Goal: Transaction & Acquisition: Purchase product/service

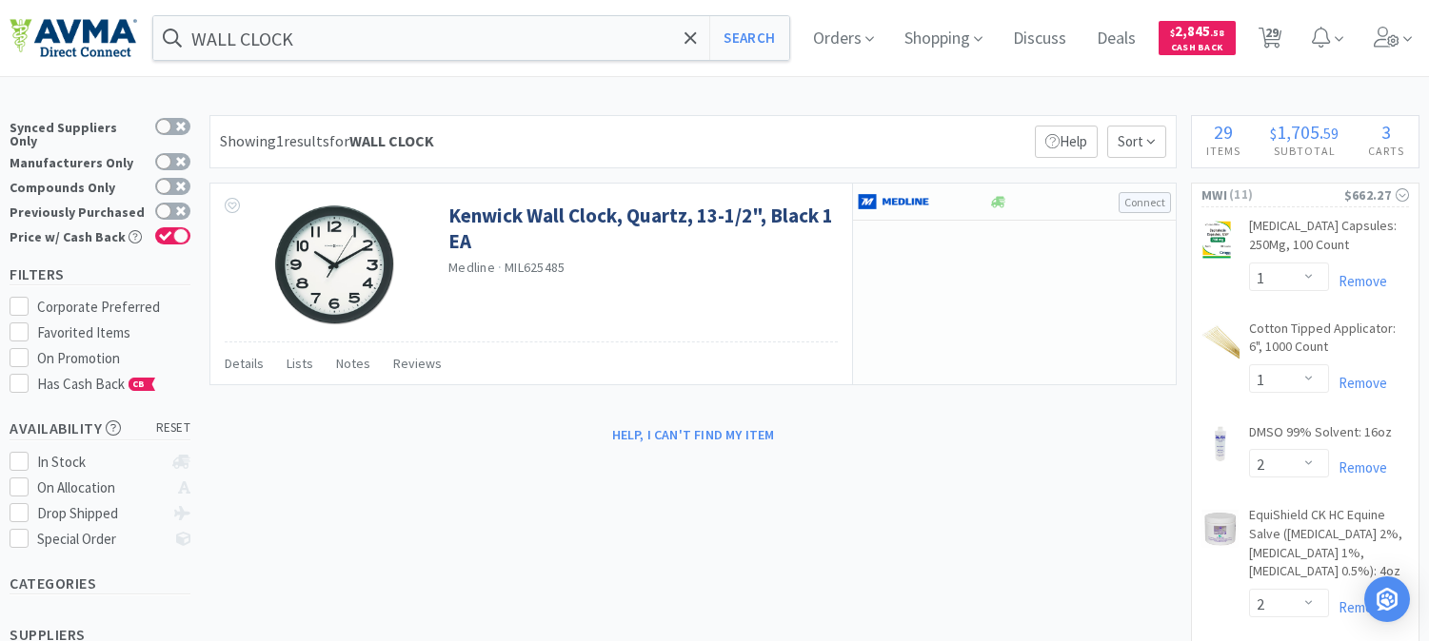
select select "1"
select select "2"
select select "1"
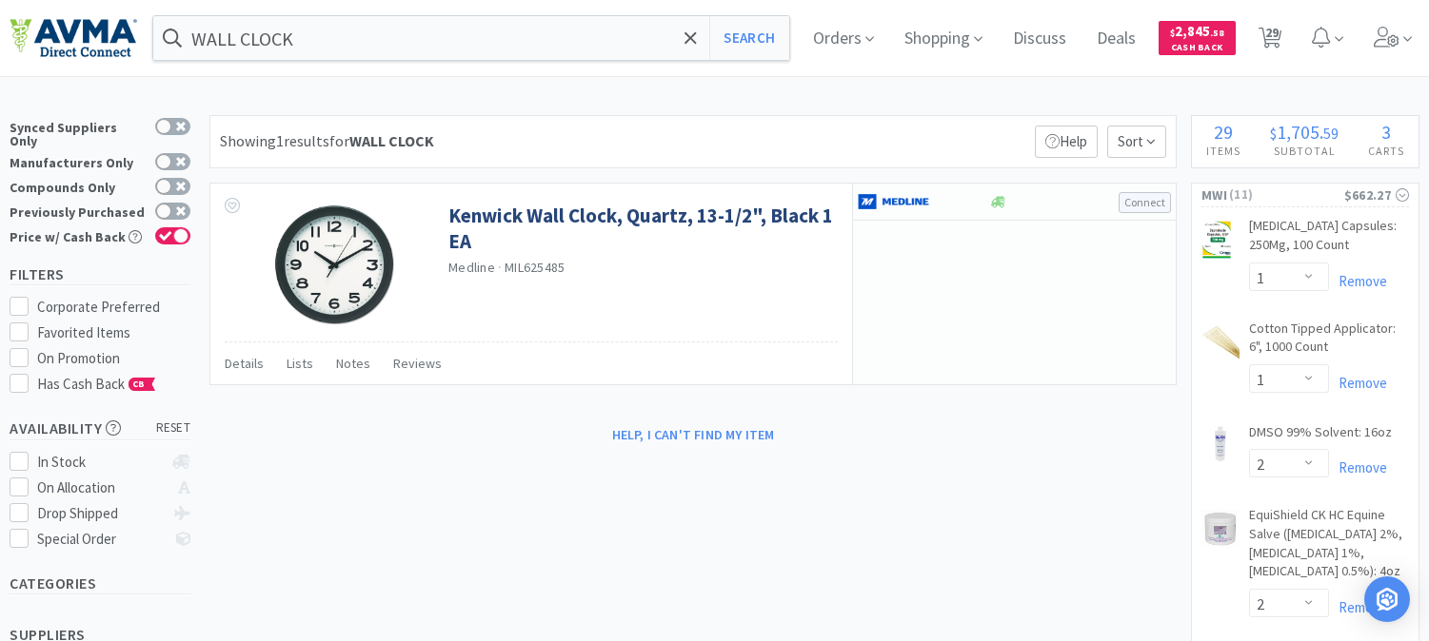
select select "3"
select select "1"
select select "15"
select select "1"
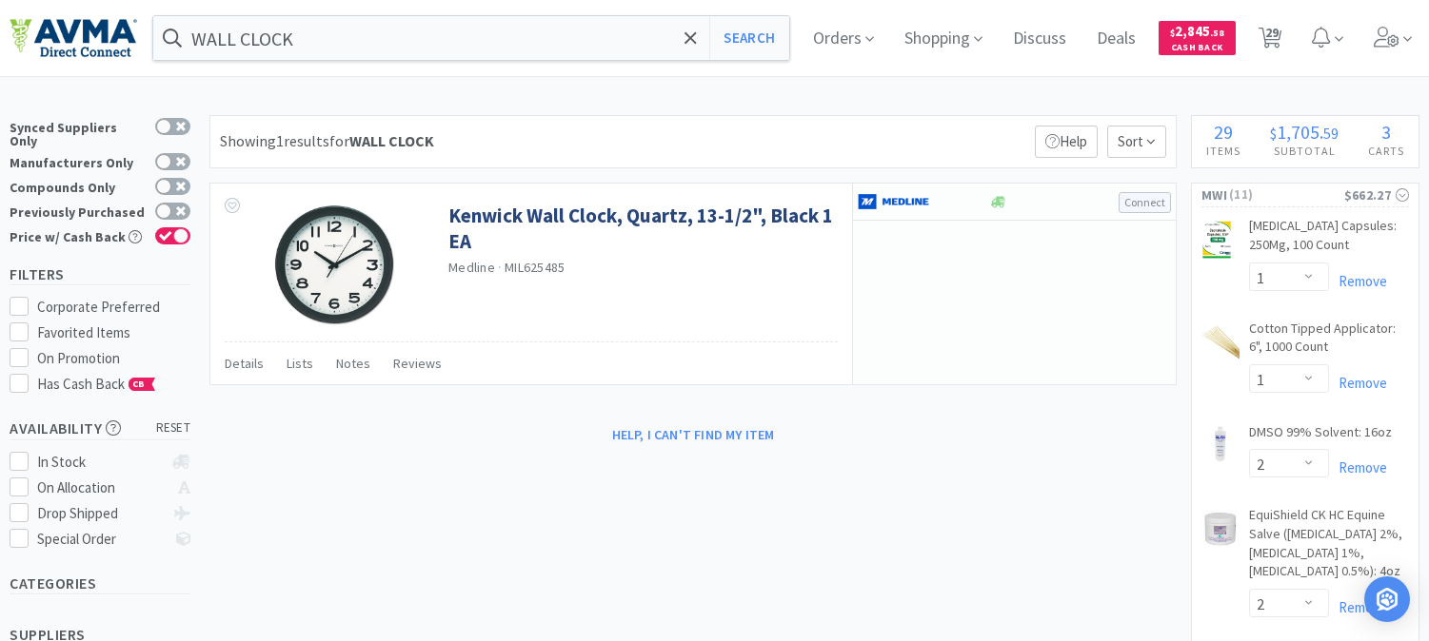
select select "1"
select select "6"
select select "2"
select select "10"
select select "4"
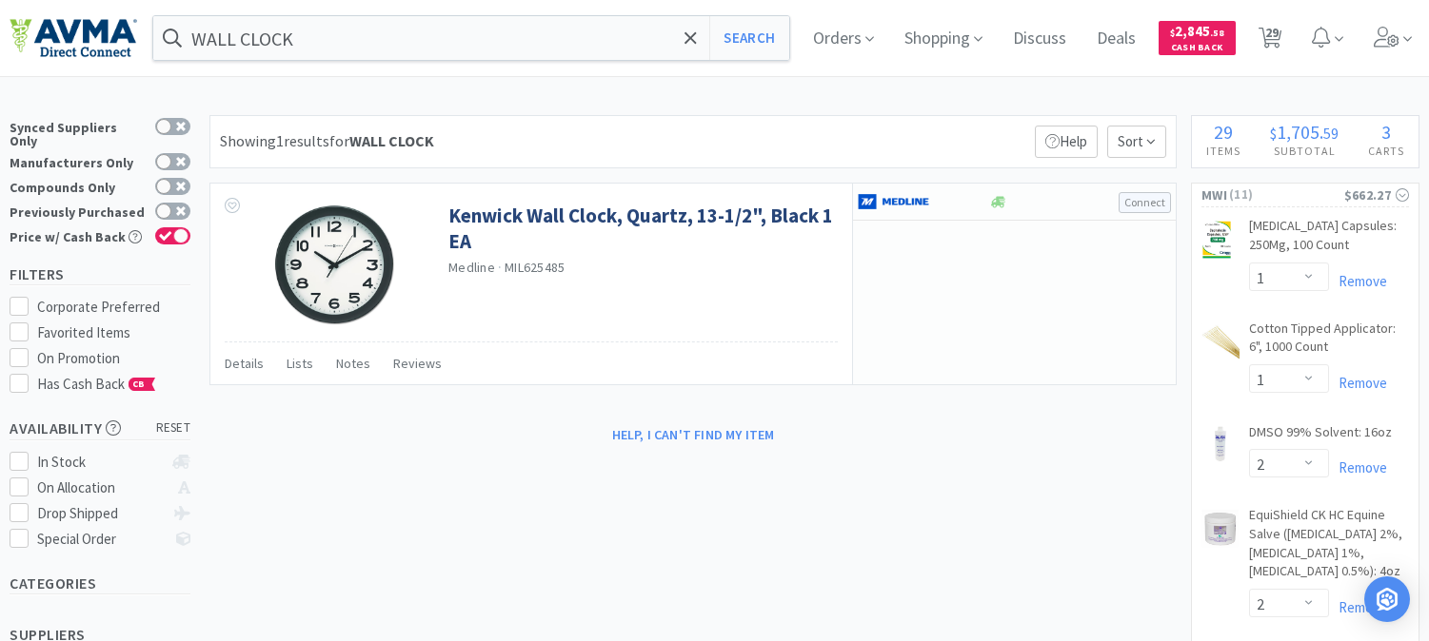
select select "1"
select select "2"
select select "1"
select select "4"
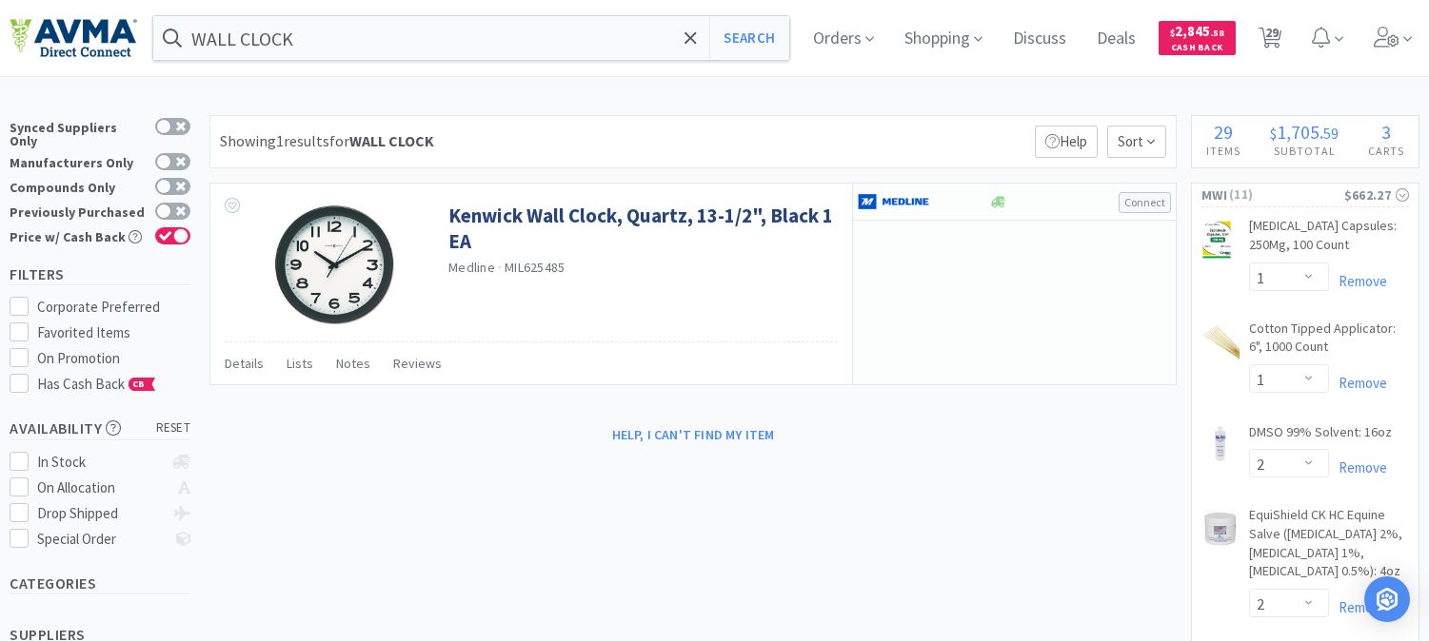
select select "1"
select select "5"
select select "8"
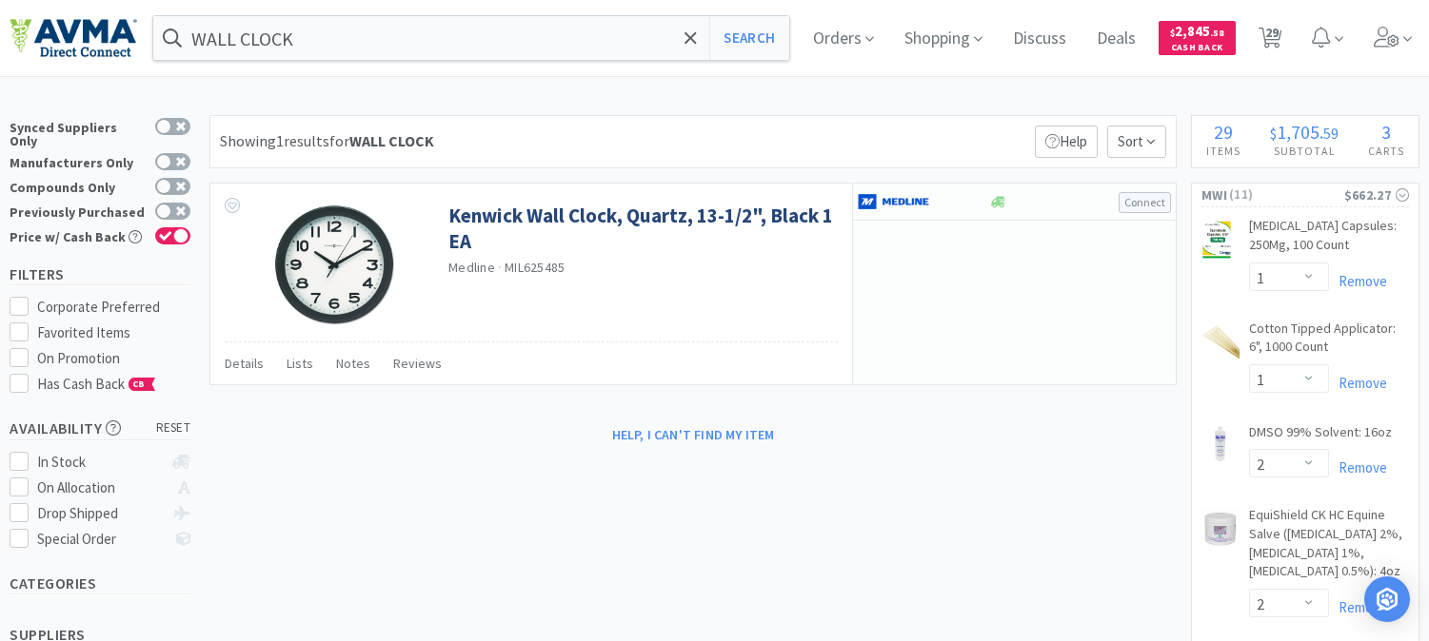
select select "4"
select select "1"
select select "4"
select select "1"
click at [339, 36] on input "WALL CLOCK" at bounding box center [471, 38] width 636 height 44
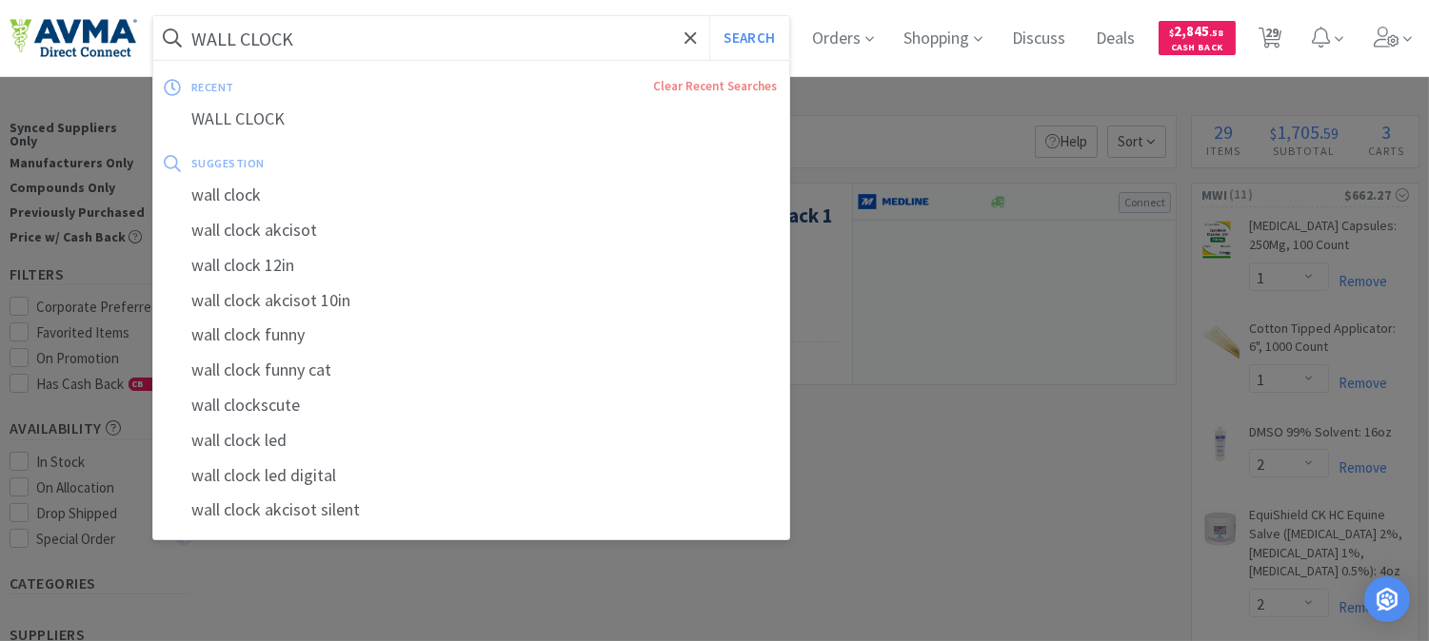
click at [890, 329] on div at bounding box center [714, 320] width 1429 height 641
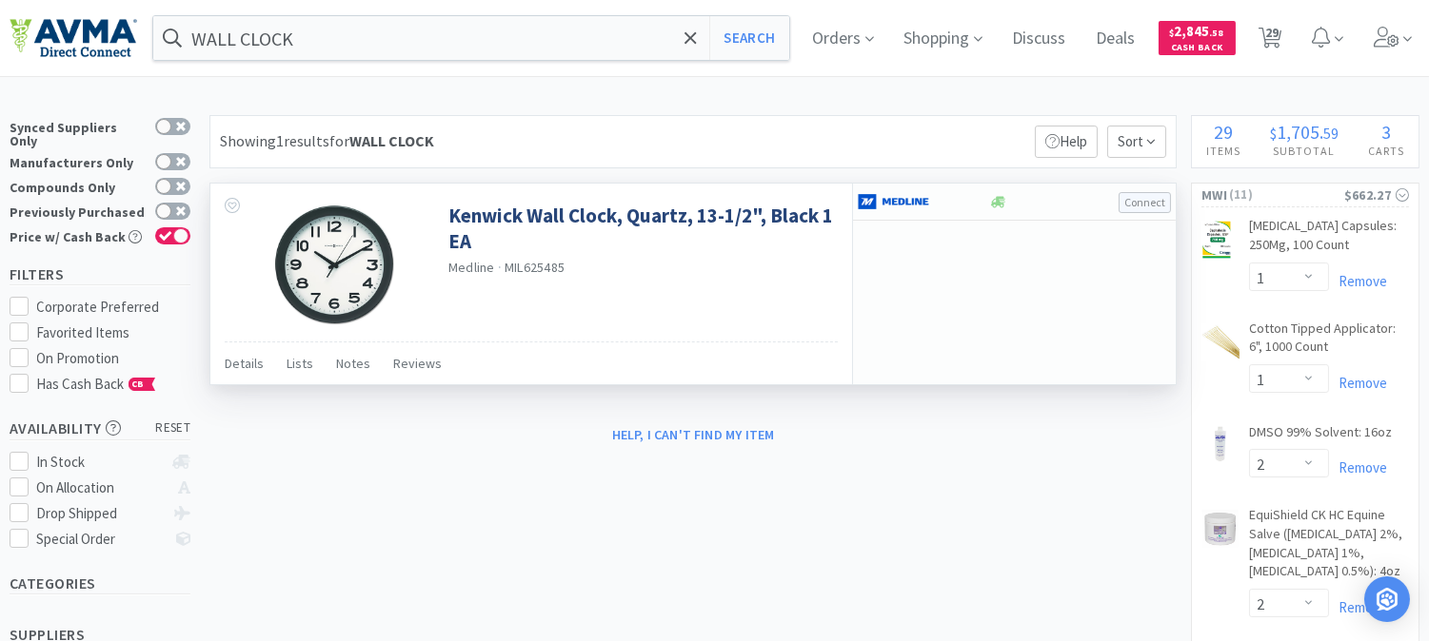
click at [357, 268] on img at bounding box center [334, 265] width 124 height 124
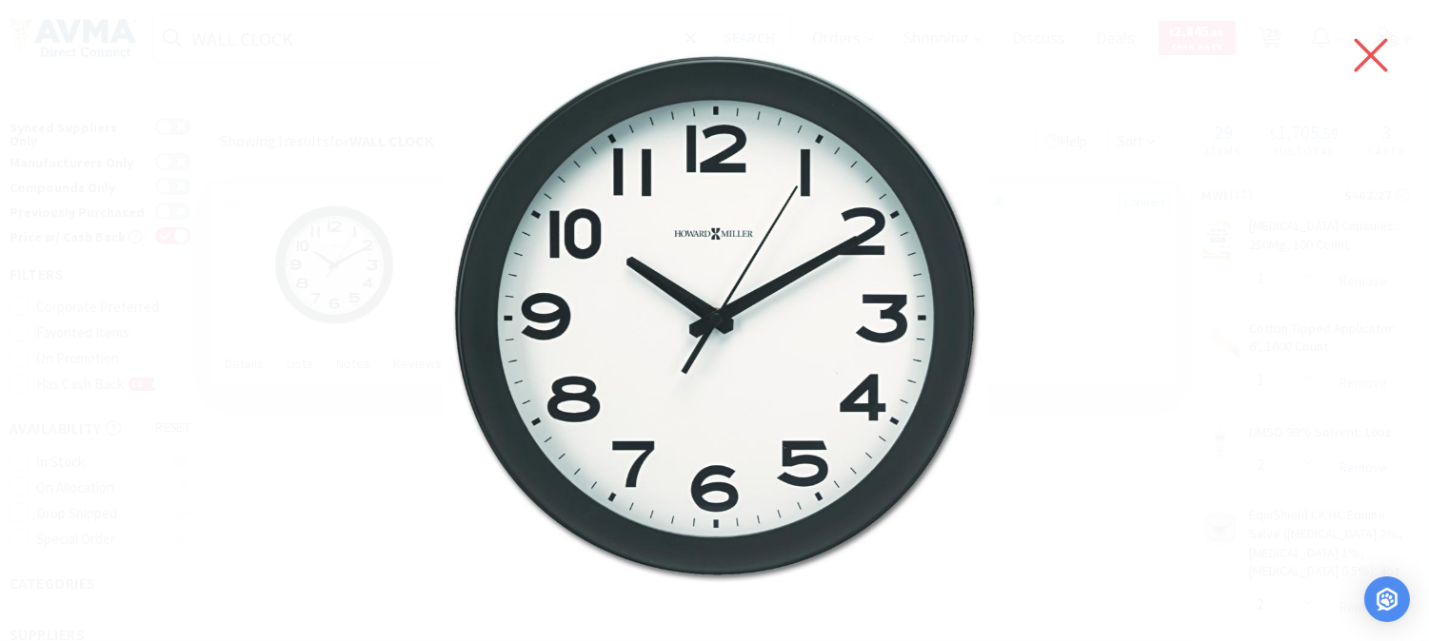
click at [1364, 63] on icon at bounding box center [1370, 55] width 33 height 33
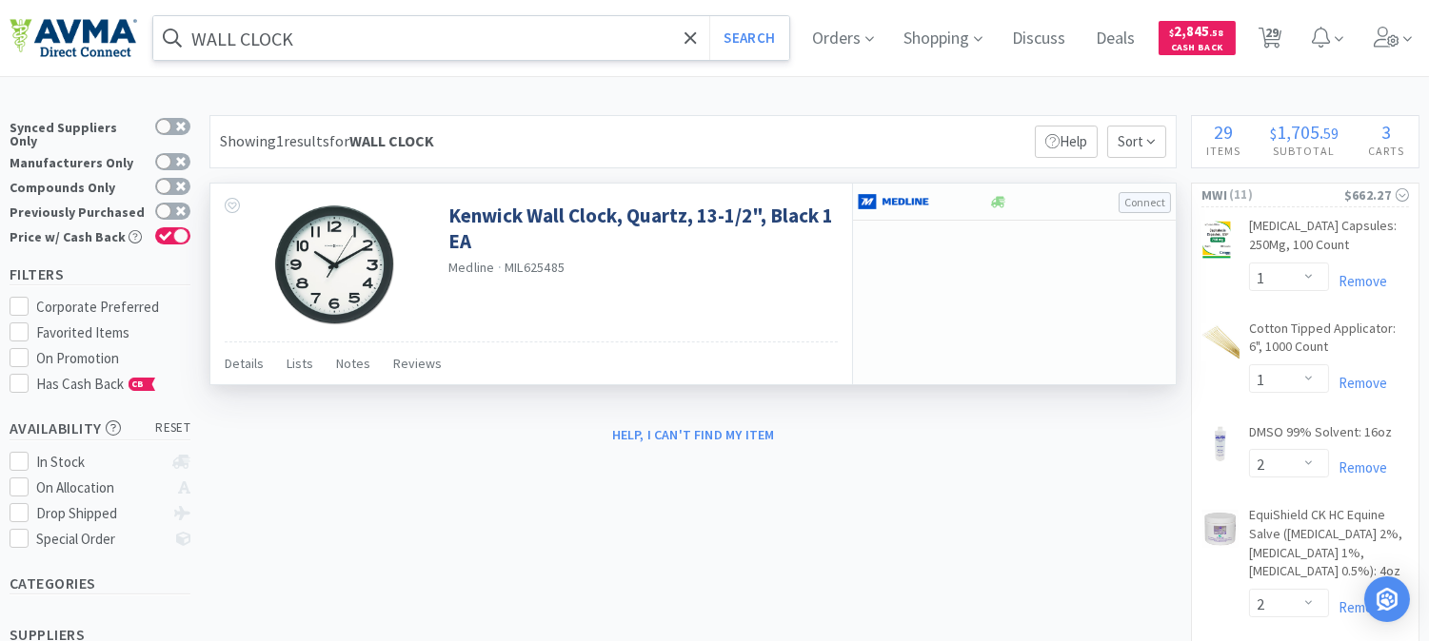
click at [329, 32] on input "WALL CLOCK" at bounding box center [471, 38] width 636 height 44
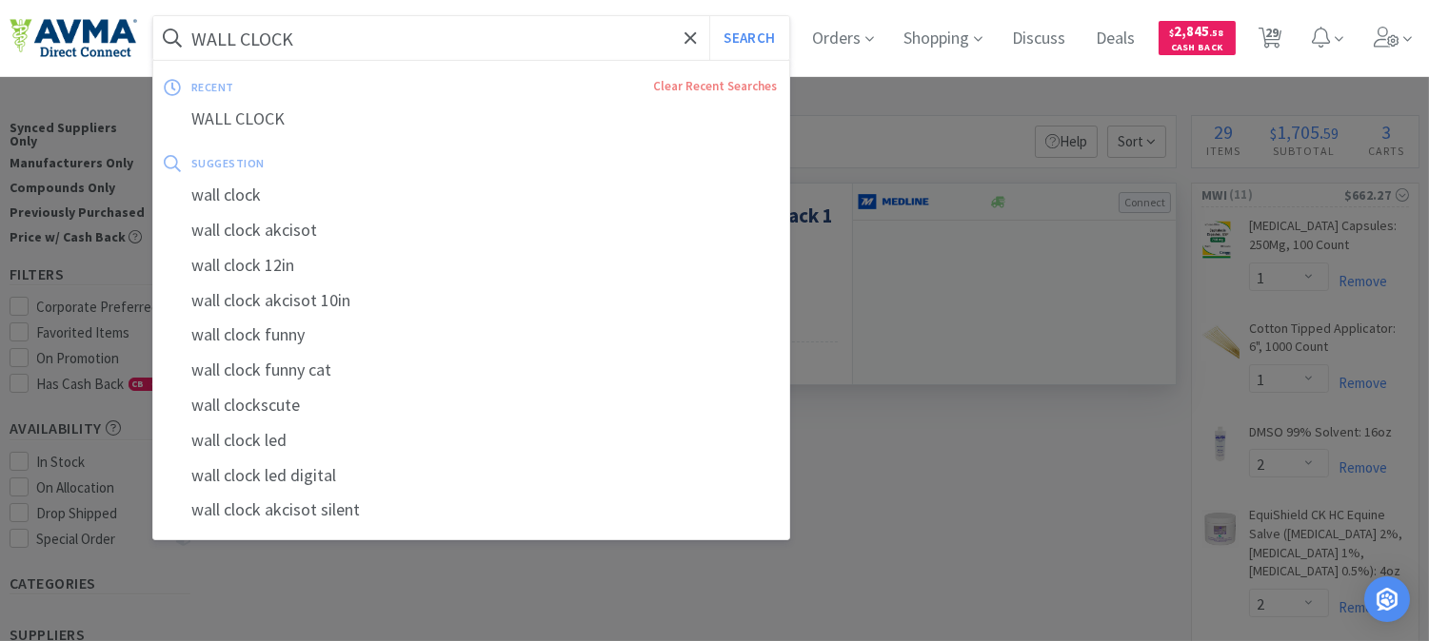
paste input "VAM2595"
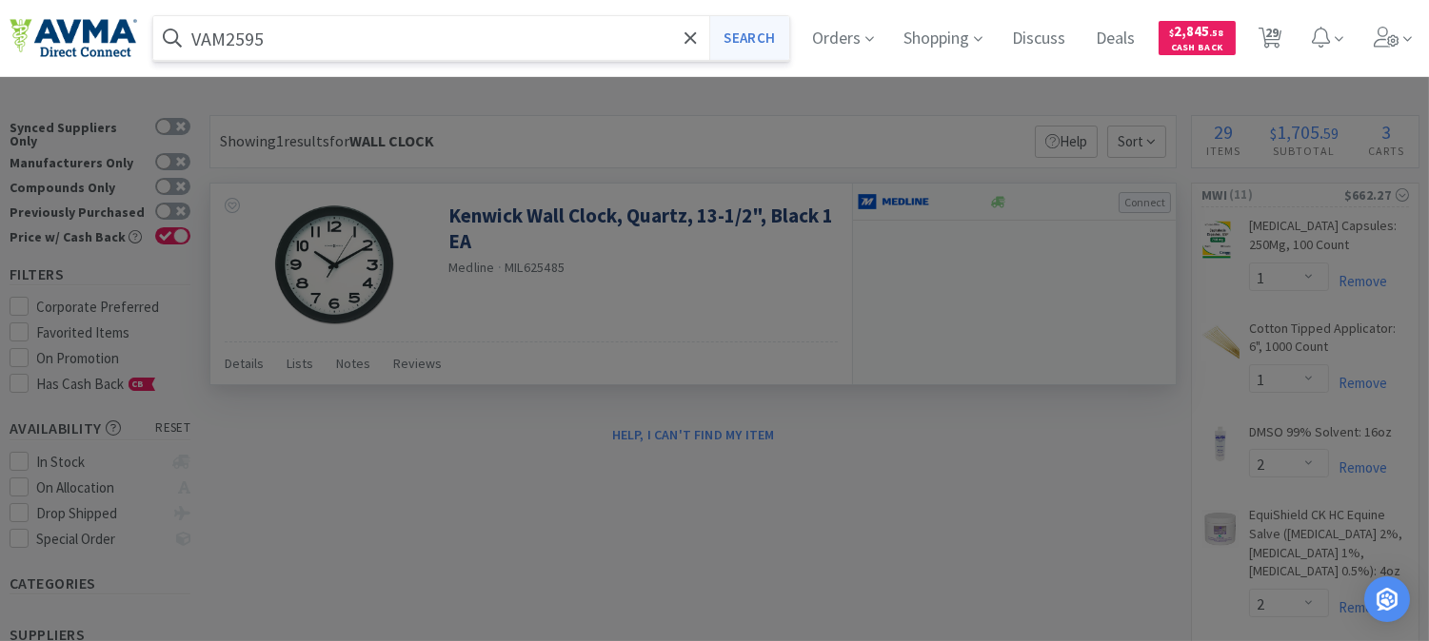
click at [777, 44] on button "Search" at bounding box center [748, 38] width 79 height 44
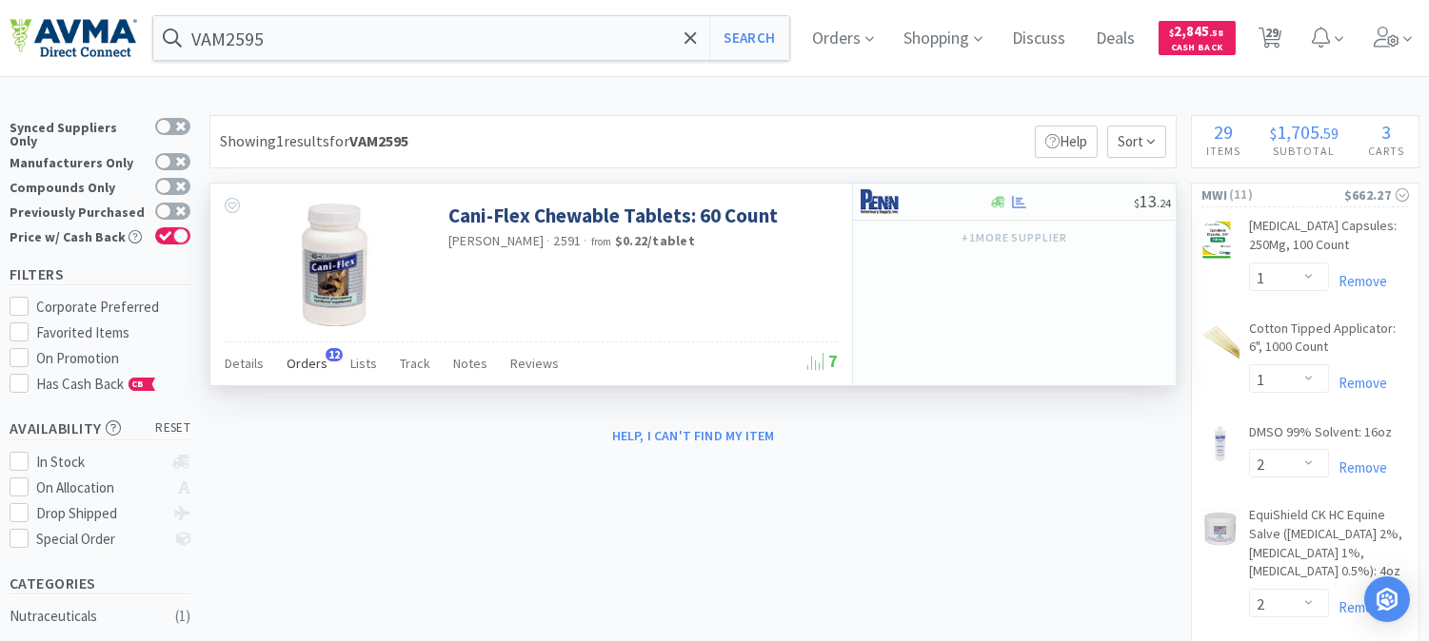
click at [309, 364] on span "Orders" at bounding box center [306, 363] width 41 height 17
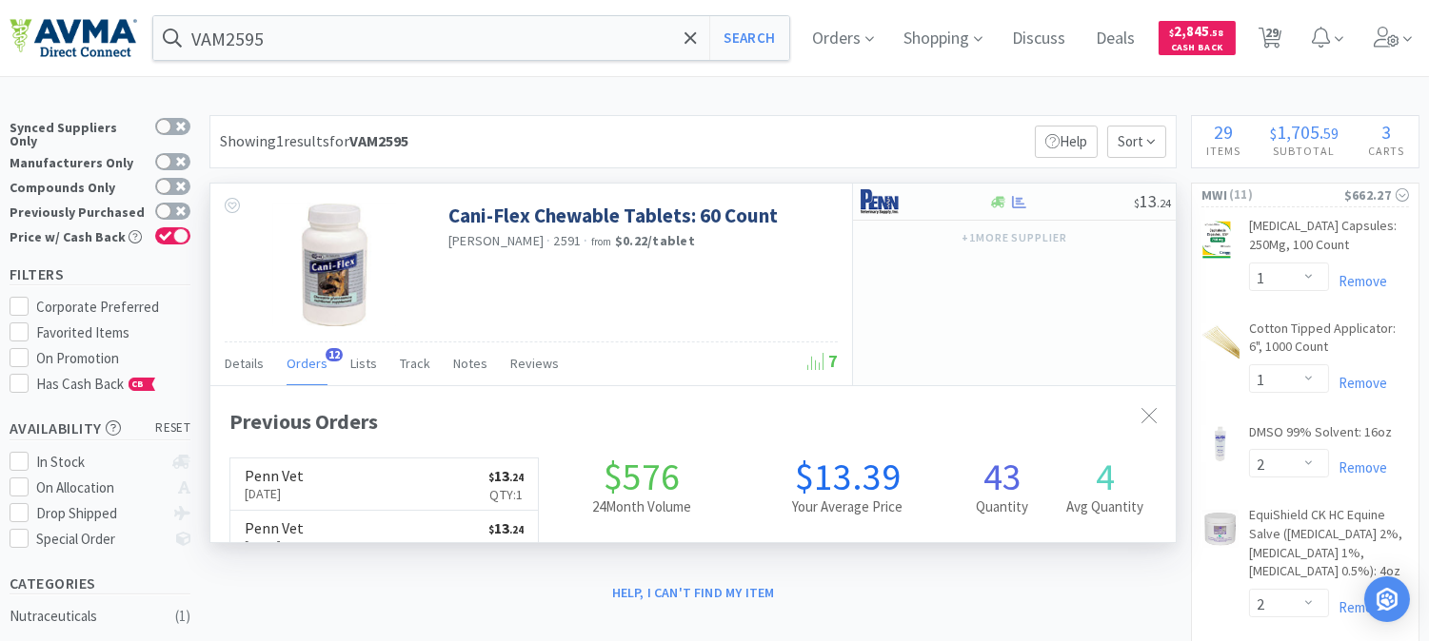
scroll to position [509, 964]
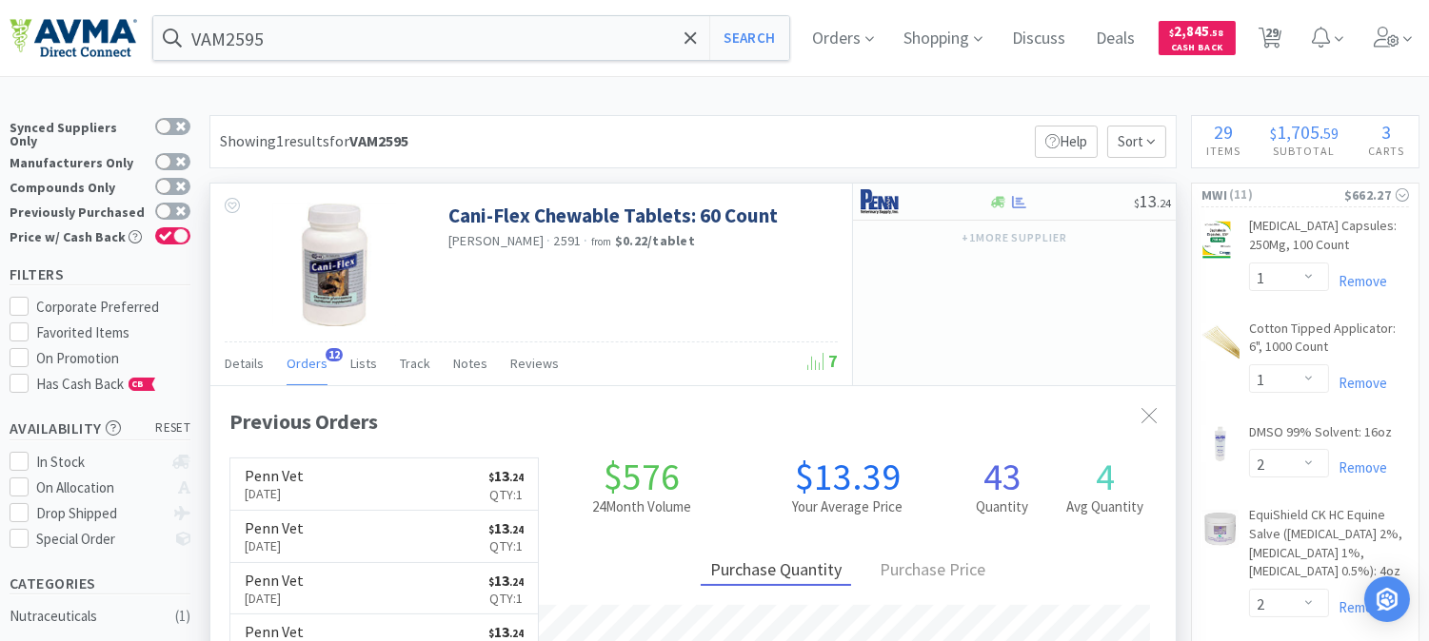
click at [322, 367] on span "Orders" at bounding box center [306, 363] width 41 height 17
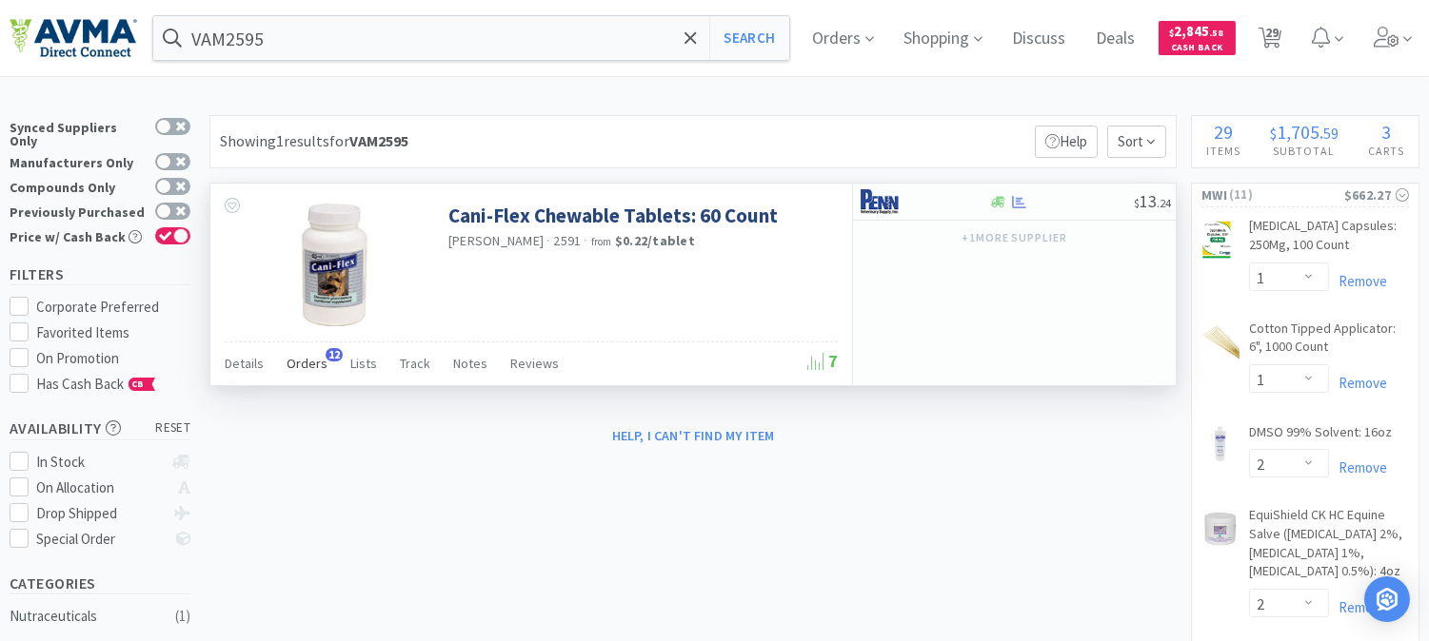
click at [307, 363] on span "Orders" at bounding box center [306, 363] width 41 height 17
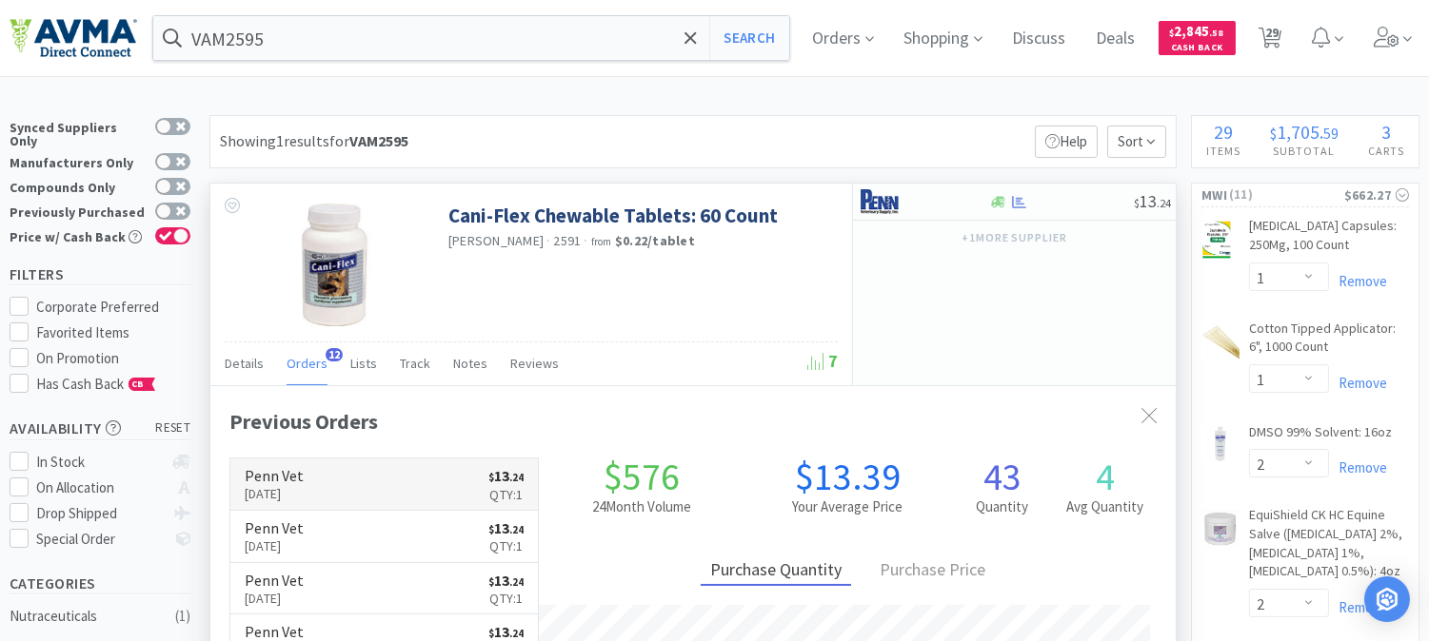
click at [288, 485] on p "[DATE]" at bounding box center [274, 493] width 59 height 21
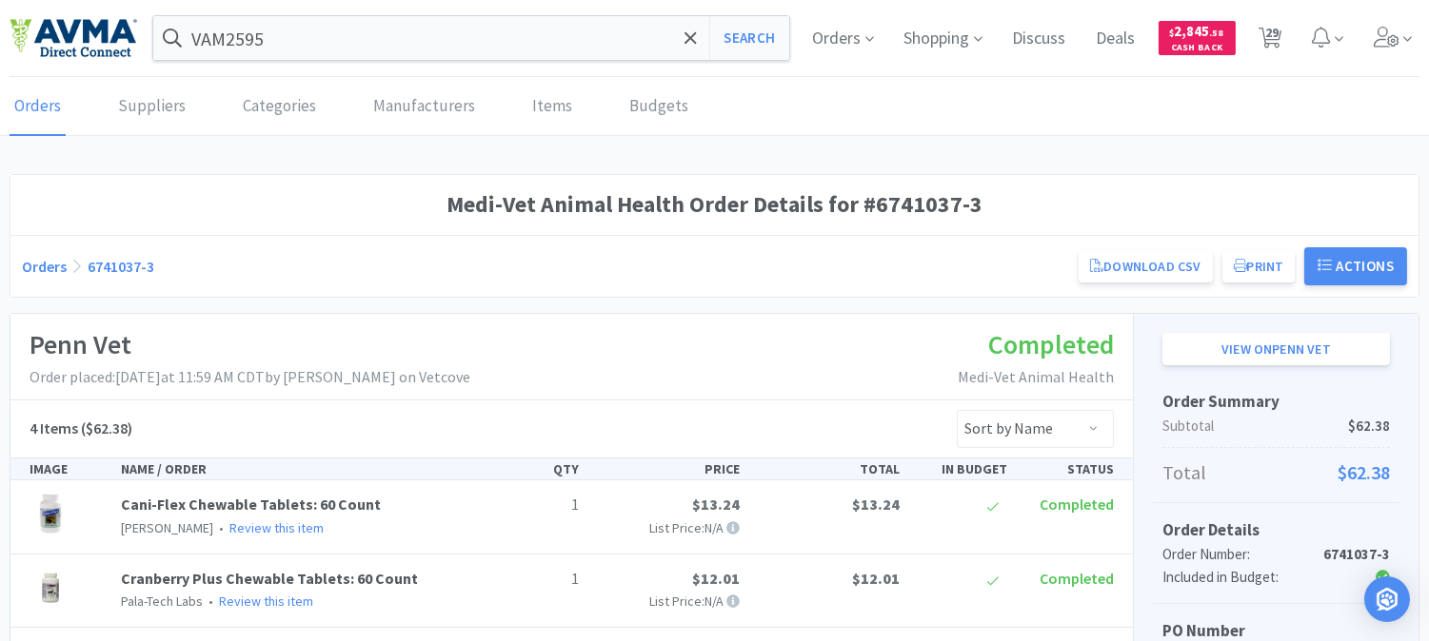
click at [1059, 163] on div "Orders Suppliers Categories Manufacturers Items Budgets Medi-Vet Animal Health …" at bounding box center [714, 647] width 1429 height 1139
click at [414, 40] on input "VAM2595" at bounding box center [471, 38] width 636 height 44
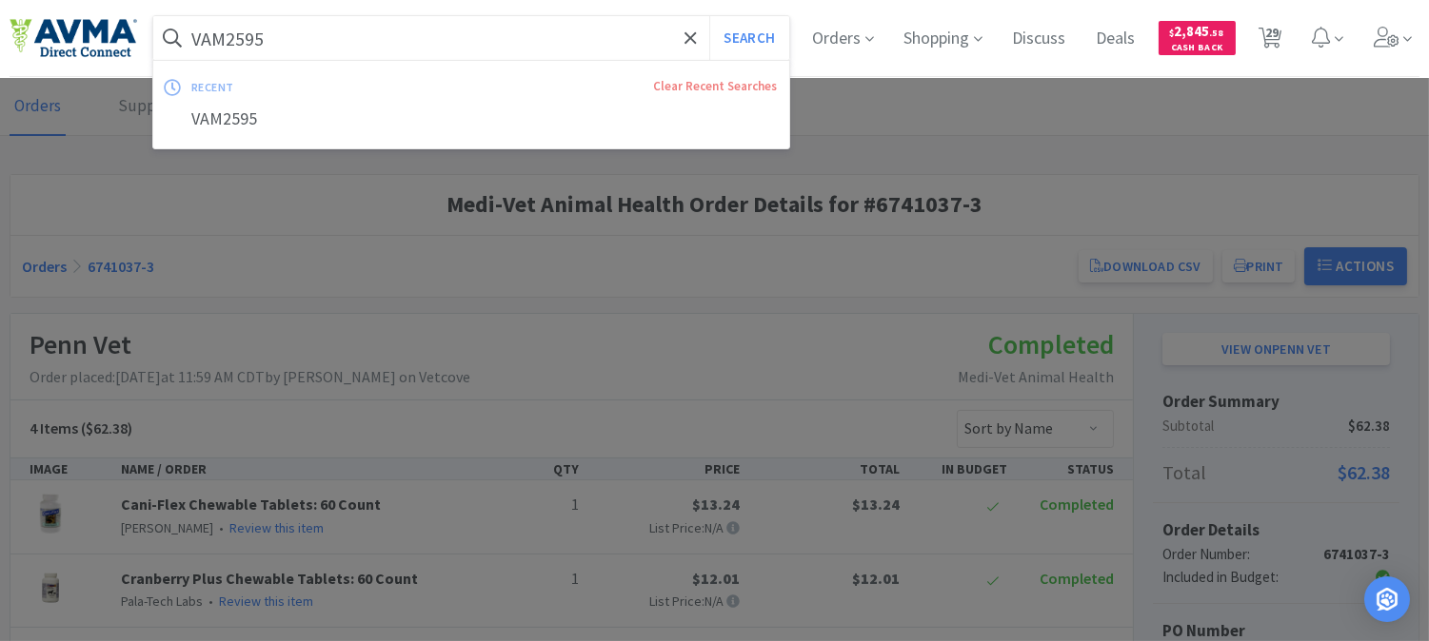
paste input "050123"
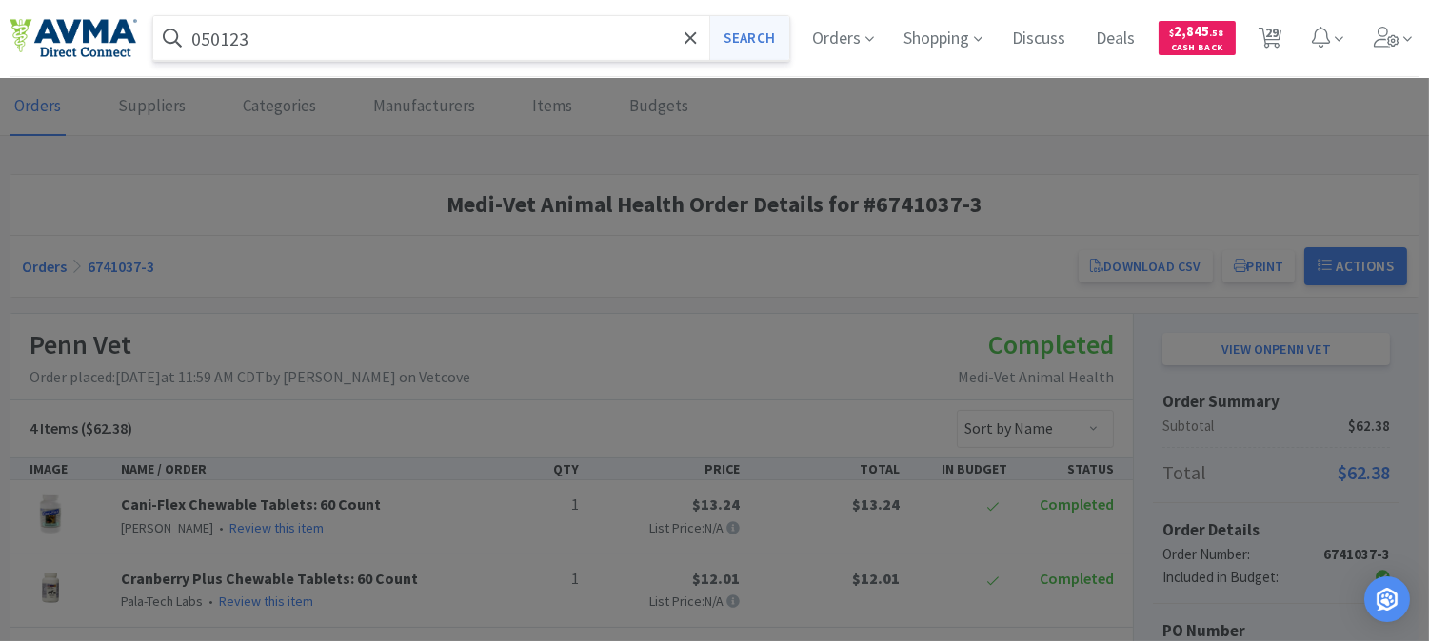
type input "050123"
click at [743, 27] on button "Search" at bounding box center [748, 38] width 79 height 44
select select "1"
select select "2"
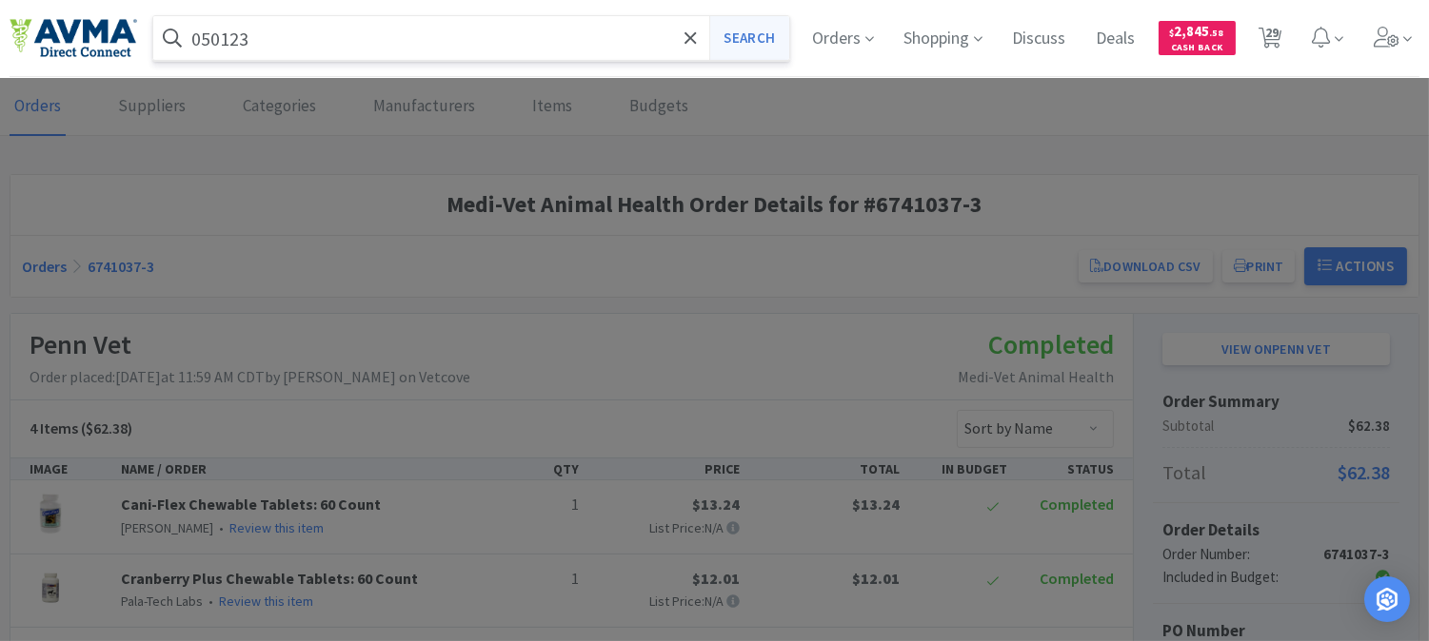
select select "2"
select select "1"
select select "3"
select select "1"
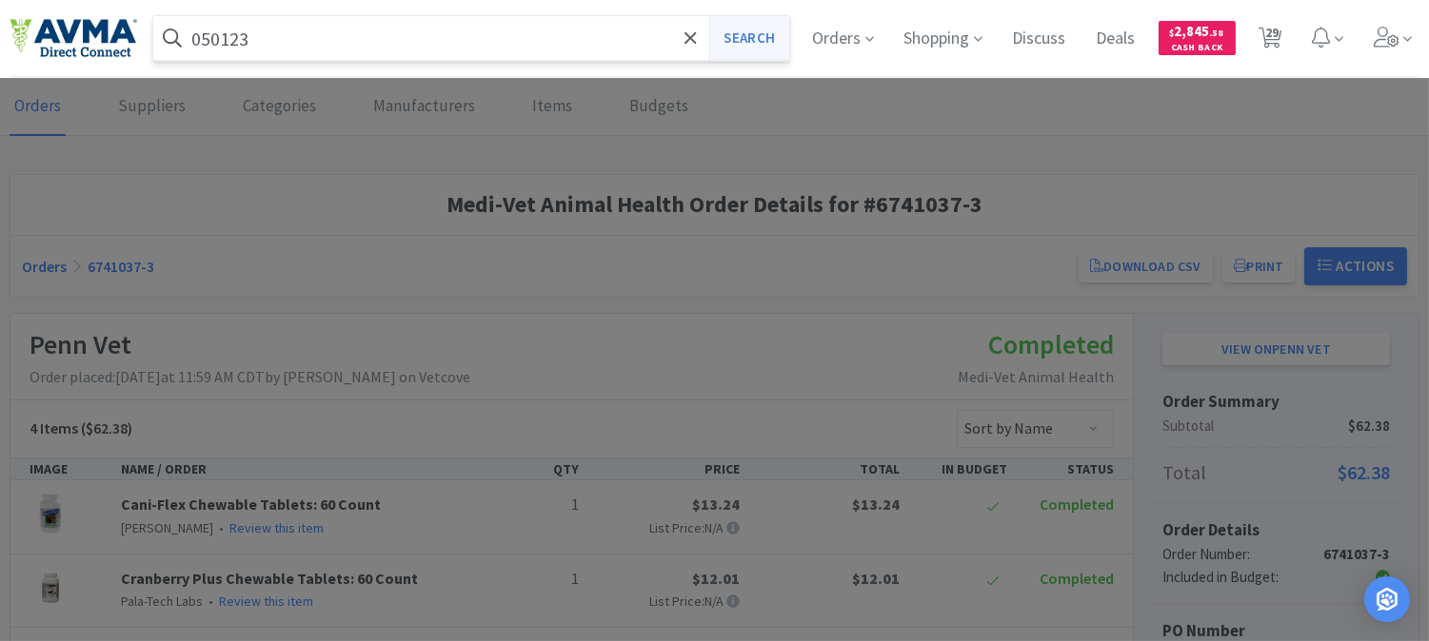
select select "15"
select select "1"
select select "6"
select select "2"
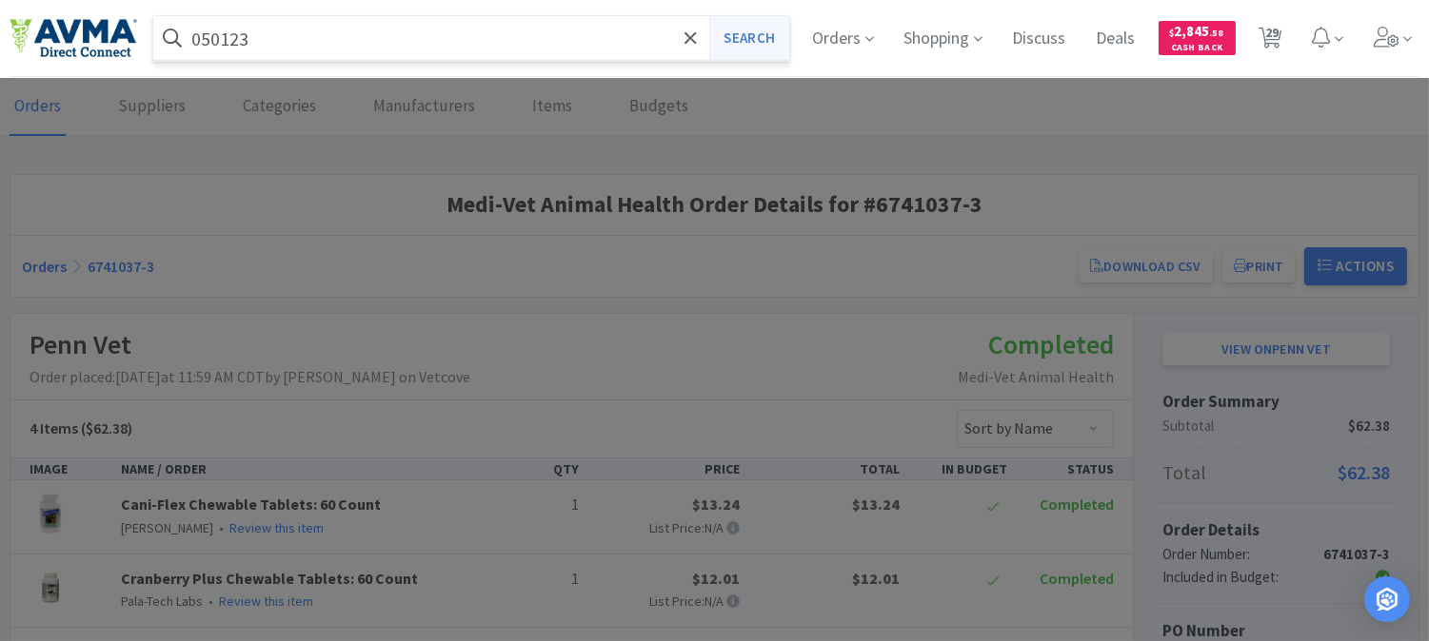
select select "10"
select select "4"
select select "1"
select select "2"
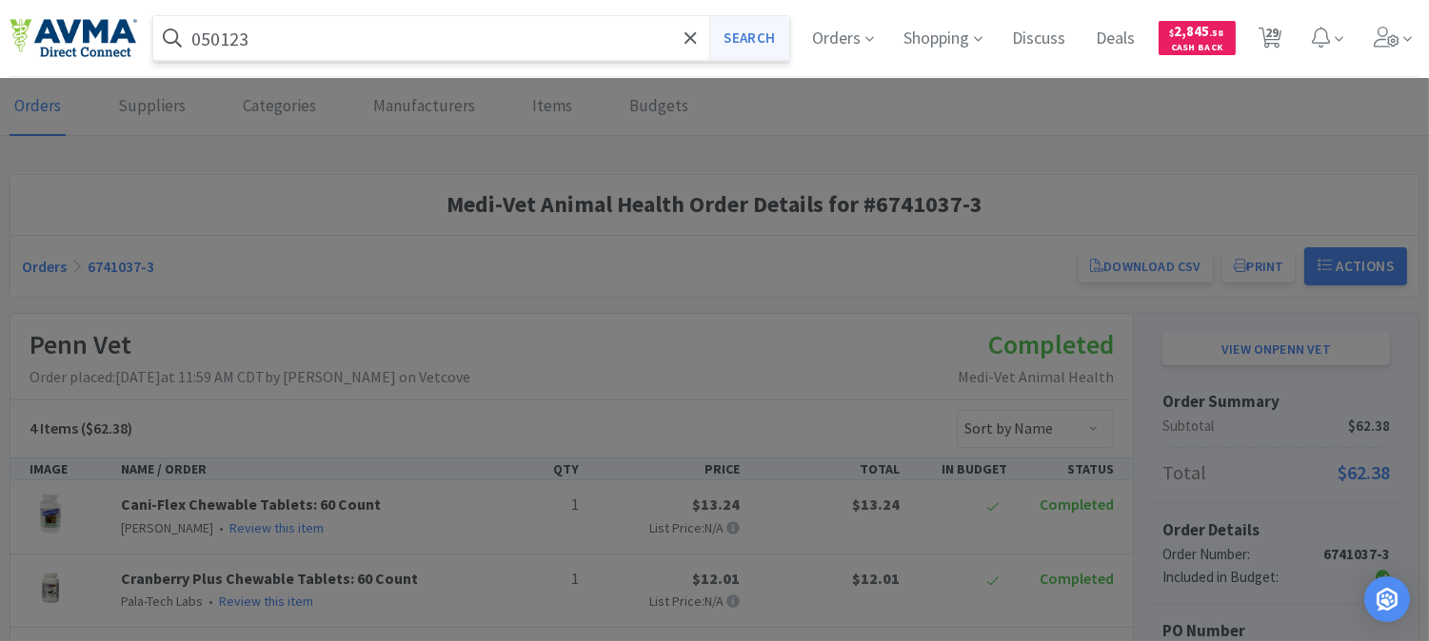
select select "1"
select select "4"
select select "1"
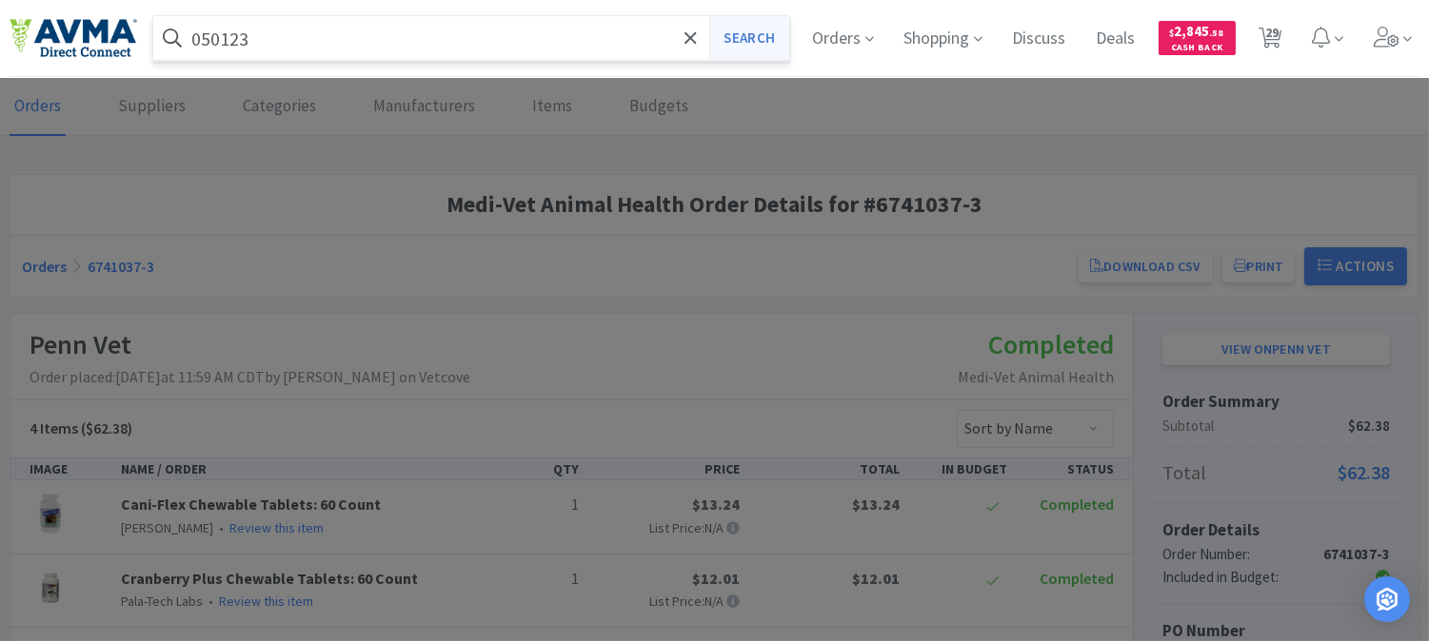
select select "5"
select select "8"
select select "4"
select select "1"
select select "4"
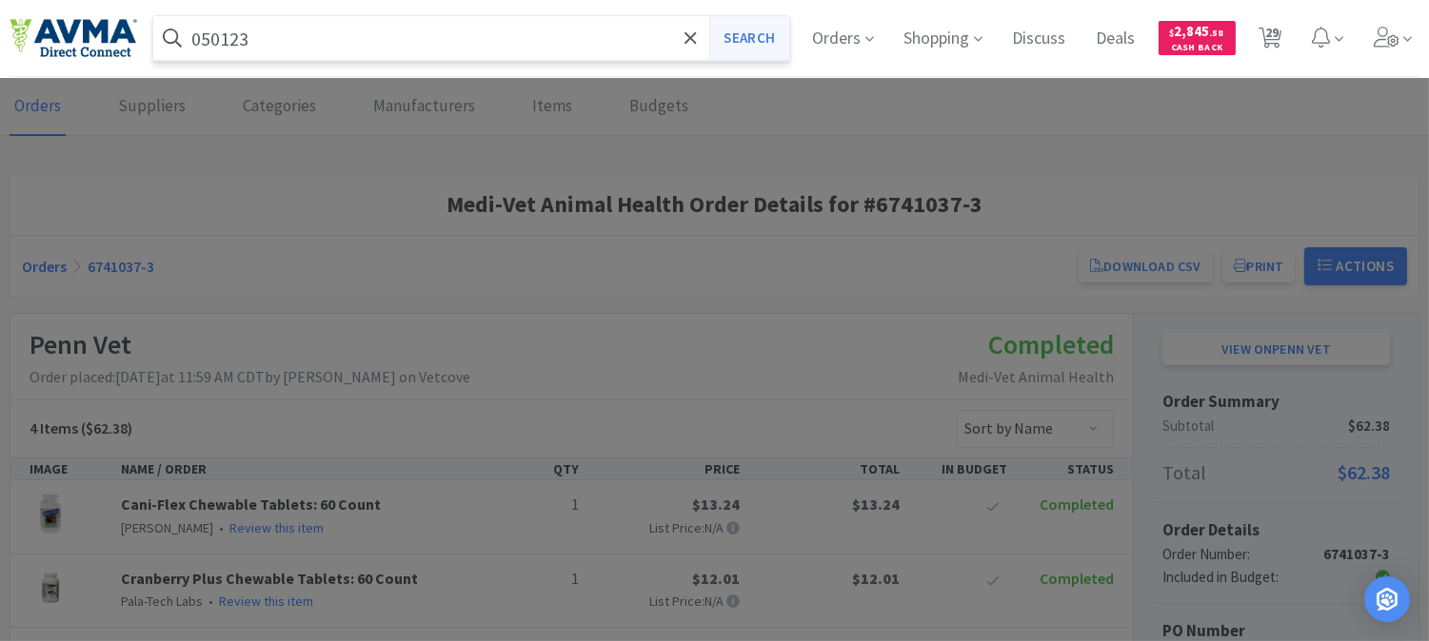
select select "1"
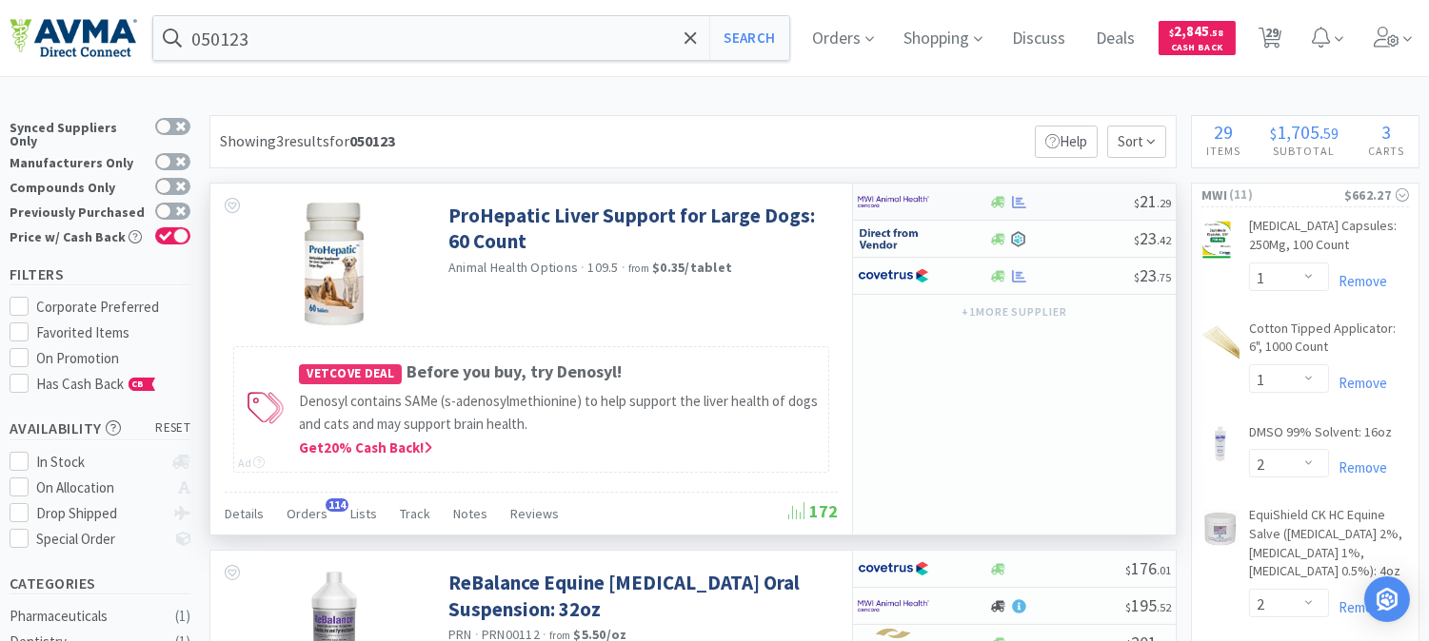
click at [899, 204] on img at bounding box center [893, 201] width 71 height 29
select select "1"
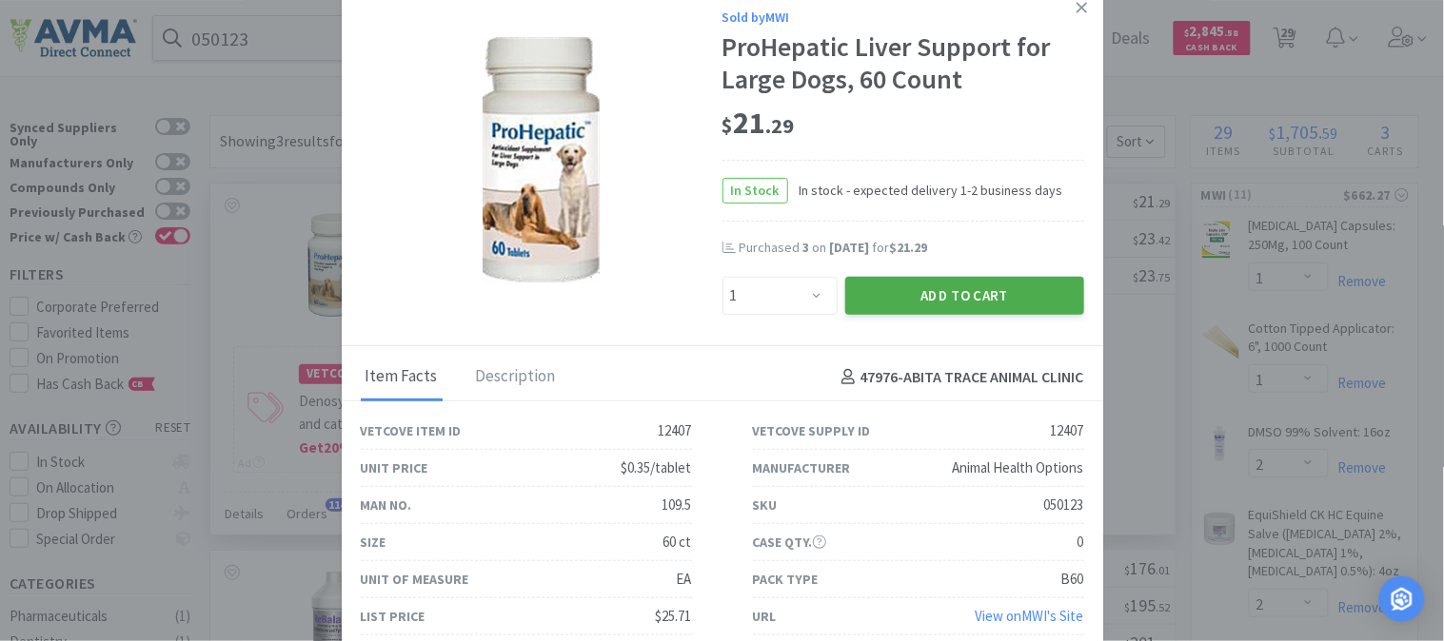
click at [971, 291] on button "Add to Cart" at bounding box center [964, 296] width 239 height 38
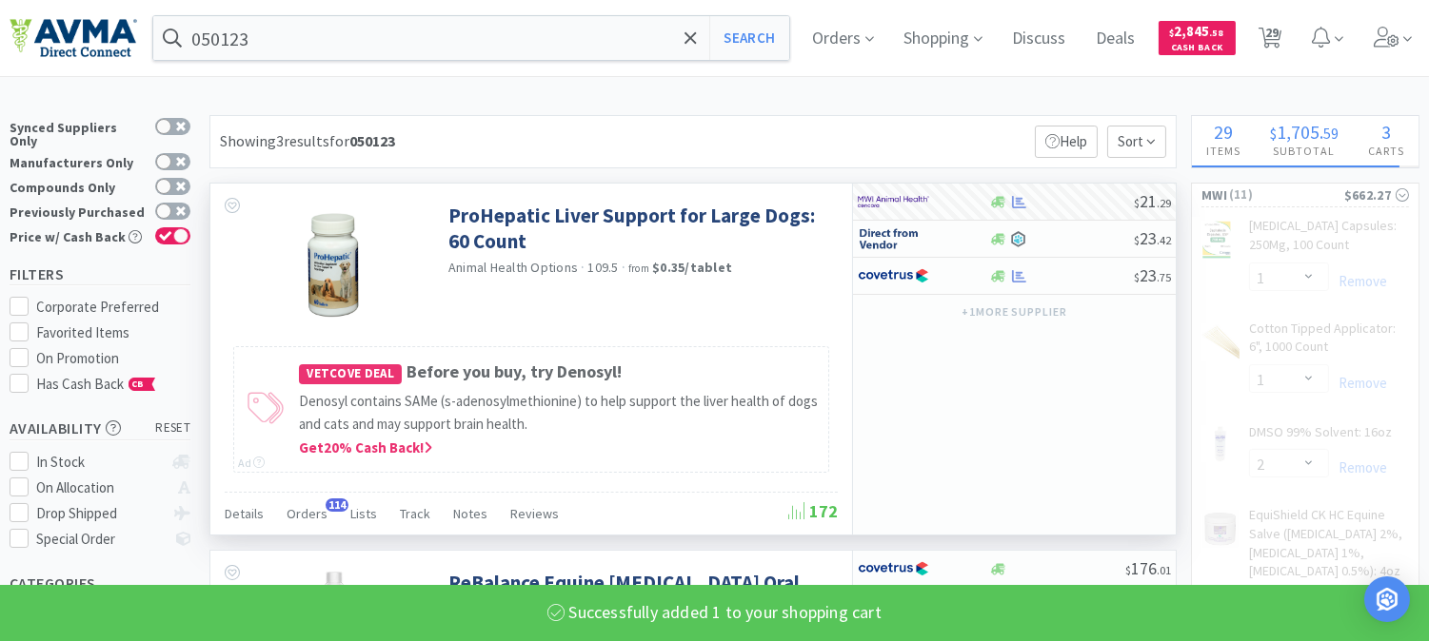
select select "1"
select select "15"
select select "1"
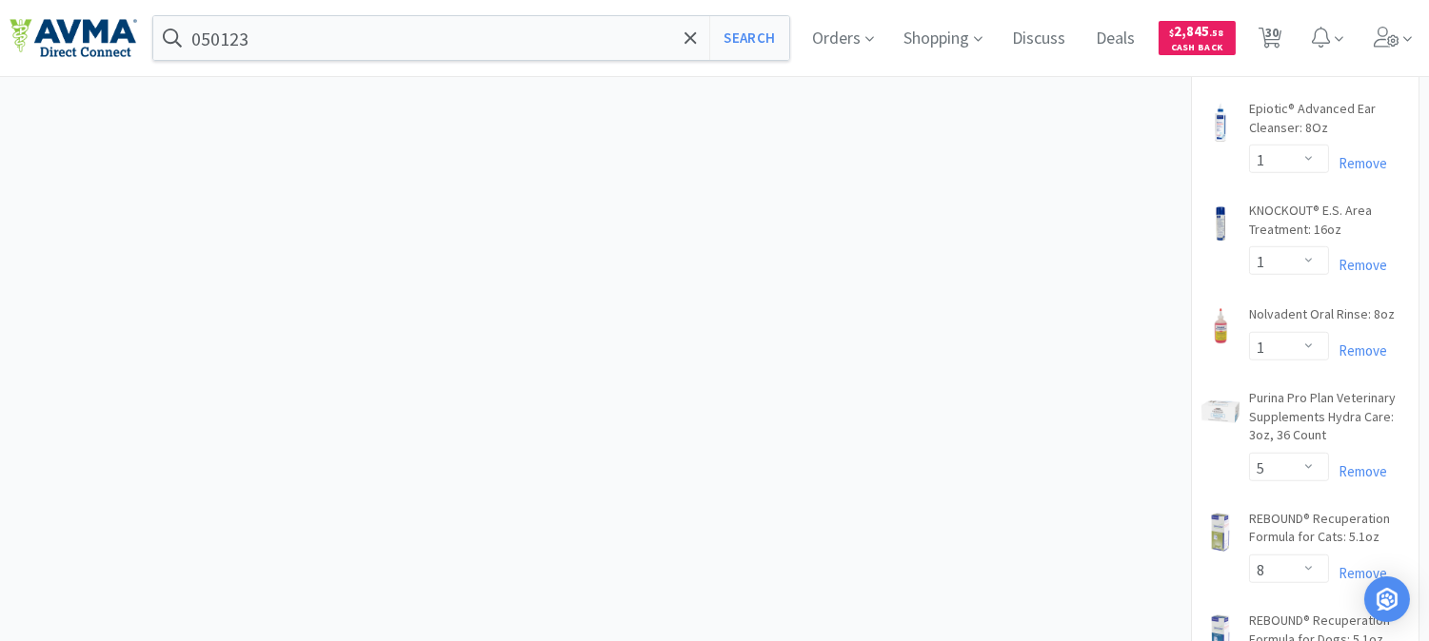
scroll to position [2537, 0]
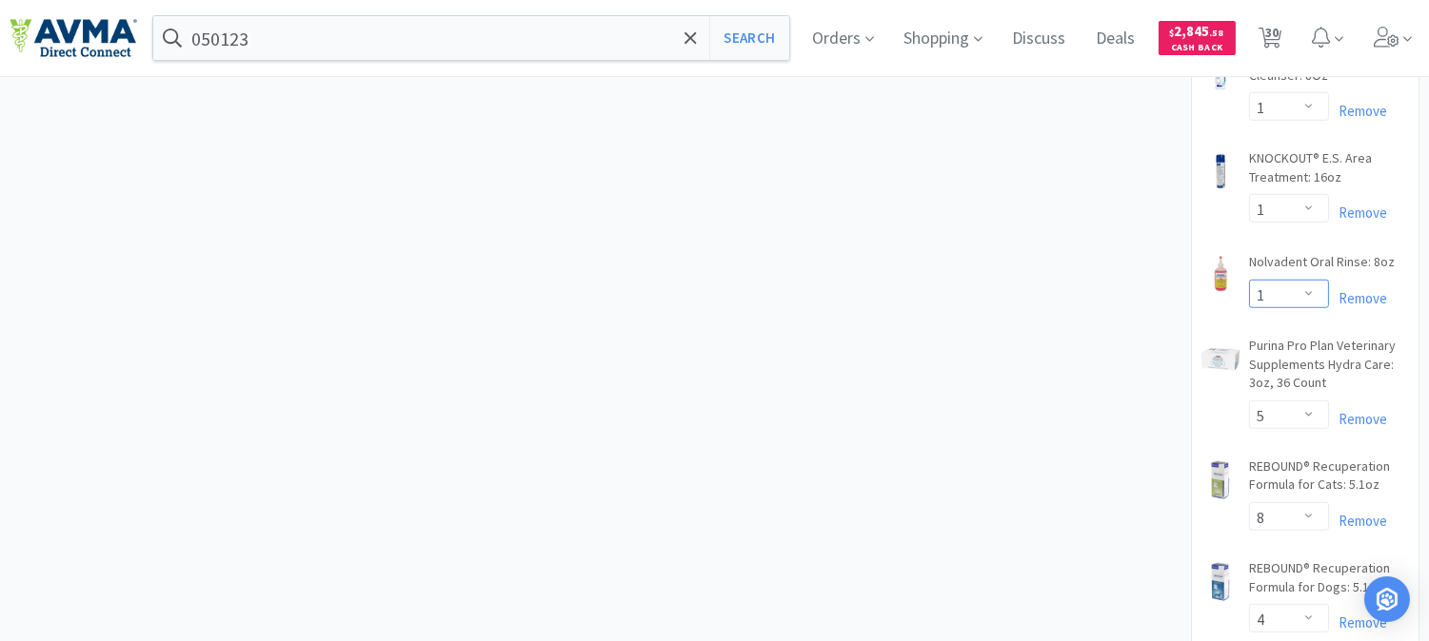
click at [1308, 288] on select "Enter Quantity 1 2 3 4 5 6 7 8 9 10 11 12 13 14 15 16 17 18 19 20 Enter Quantity" at bounding box center [1289, 294] width 80 height 29
click at [1249, 280] on select "Enter Quantity 1 2 3 4 5 6 7 8 9 10 11 12 13 14 15 16 17 18 19 20 Enter Quantity" at bounding box center [1289, 294] width 80 height 29
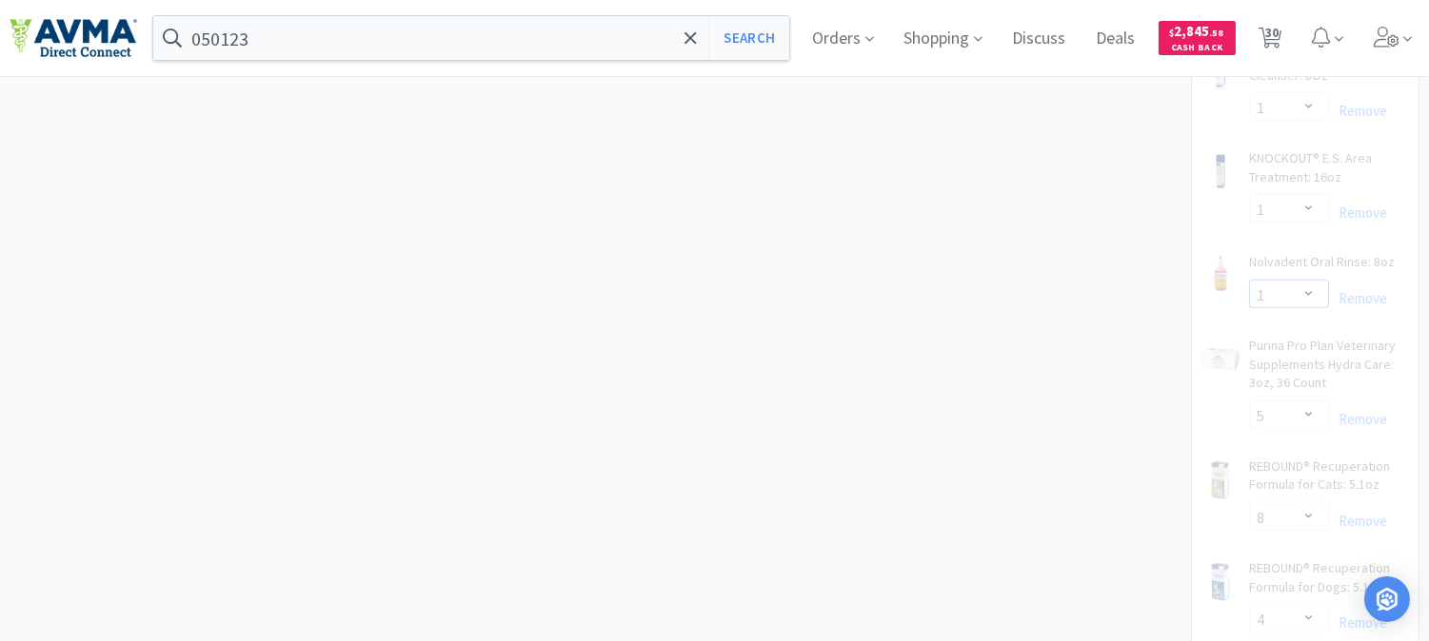
select select "2"
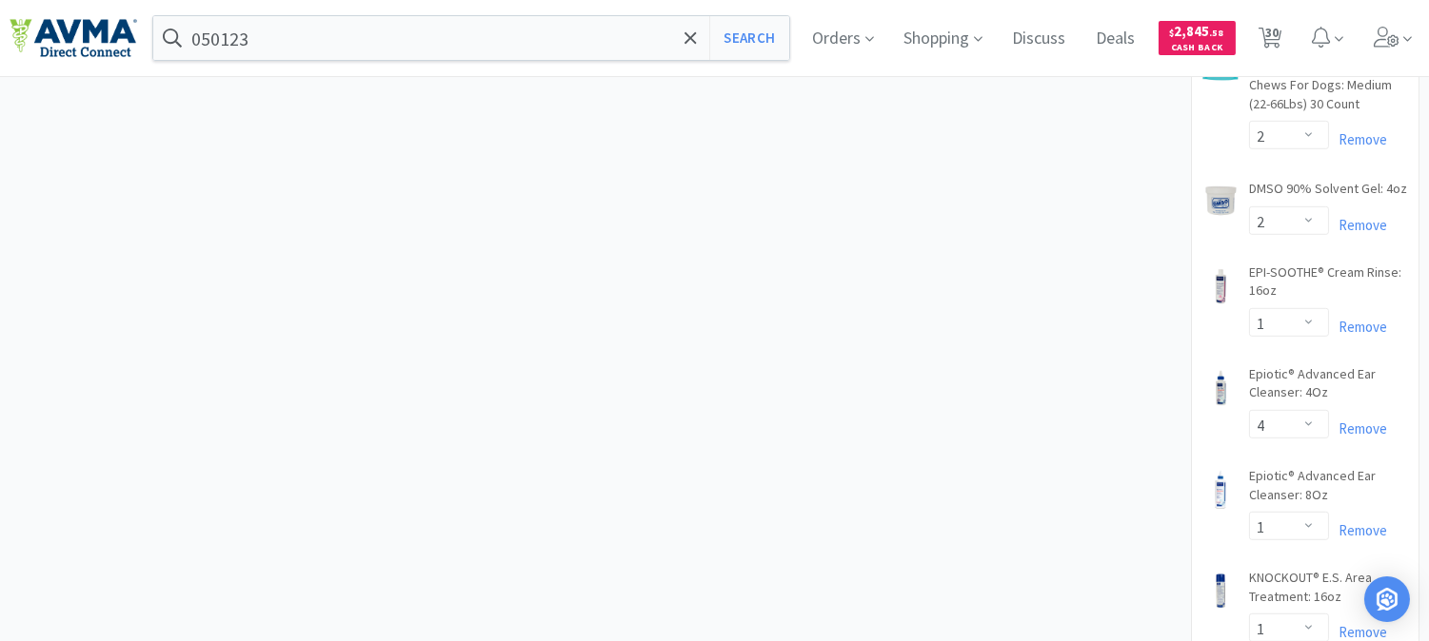
scroll to position [2115, 0]
